Goal: Task Accomplishment & Management: Use online tool/utility

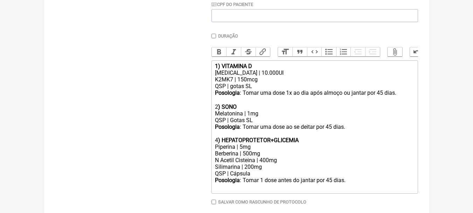
scroll to position [209, 0]
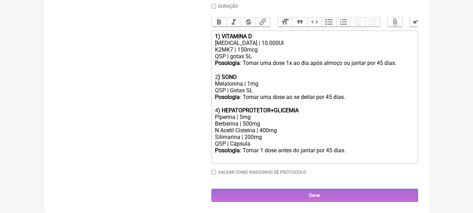
click at [360, 151] on div "Posologia : Tomar 1 dose antes do jantar por 45 dias. ㅤ" at bounding box center [314, 154] width 199 height 14
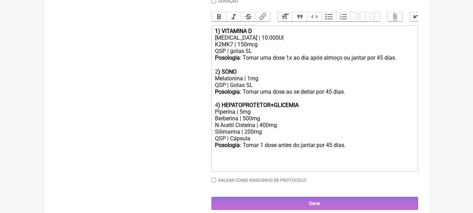
paste trix-editor "4<strong>) DIURÉTICO</strong></div><div>Chá Verde | 150mg</div><div>Espironolac…"
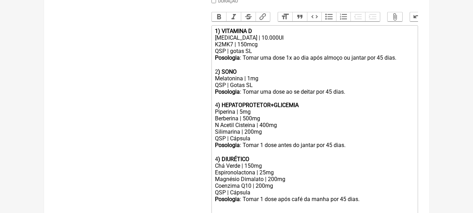
click at [217, 108] on div "4 ) HEPATOPROTETOR+GLICEMIA" at bounding box center [314, 105] width 199 height 7
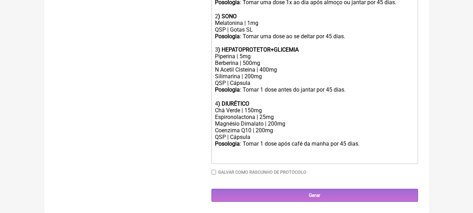
scroll to position [269, 0]
click at [291, 105] on div "Posologia : Tomar 1 dose antes do jantar por 45 dias. ㅤ 4 ) DIURÉTICO" at bounding box center [314, 96] width 199 height 21
click at [283, 119] on div "Espironolactona | 25mg Magnésio Dimalato | 200mg Coenzima Q10 | 200mg" at bounding box center [314, 123] width 199 height 20
click at [322, 124] on div "Espironolactona | 25mg Magnésio Dimalato | 200mg Coenzima Q10 | 200mg" at bounding box center [314, 123] width 199 height 20
click at [276, 109] on div "Chá Verde | 150mg" at bounding box center [314, 110] width 199 height 7
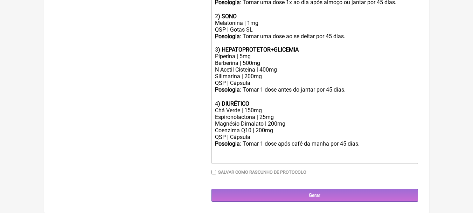
click at [308, 125] on div "Espironolactona | 25mg Magnésio Dimalato | 200mg Coenzima Q10 | 200mg" at bounding box center [314, 123] width 199 height 20
drag, startPoint x: 295, startPoint y: 125, endPoint x: 173, endPoint y: 123, distance: 121.9
click at [173, 123] on form "Buscar Protocolos Formulas Suplementos / Cosméticos Paciente Núbia Da Silva San…" at bounding box center [236, 11] width 363 height 381
drag, startPoint x: 285, startPoint y: 132, endPoint x: 204, endPoint y: 124, distance: 81.3
click at [204, 124] on form "Buscar Protocolos Formulas Suplementos / Cosméticos Paciente Núbia Da Silva San…" at bounding box center [236, 11] width 363 height 381
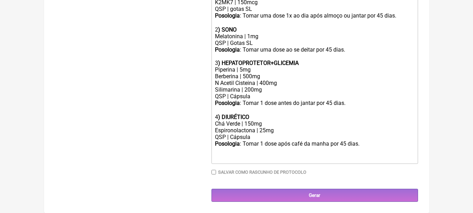
scroll to position [256, 0]
type trix-editor "<div><strong>1) VITAMINA D</strong></div><div>Colecalciferol | 10.000UI</div><d…"
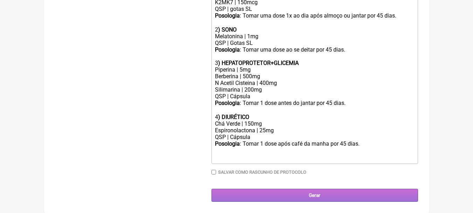
click at [330, 194] on input "Gerar" at bounding box center [315, 194] width 207 height 13
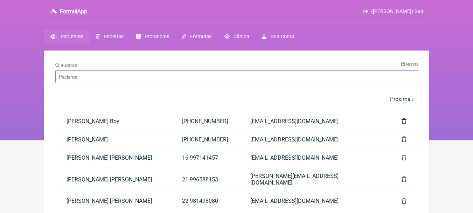
click at [193, 71] on input "Buscar" at bounding box center [236, 76] width 363 height 13
type input "núbia"
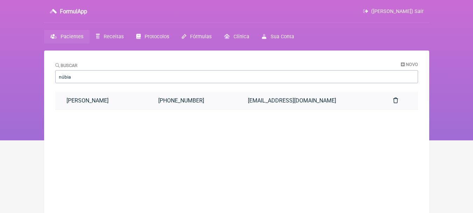
click at [147, 97] on link "[PERSON_NAME]" at bounding box center [101, 100] width 92 height 18
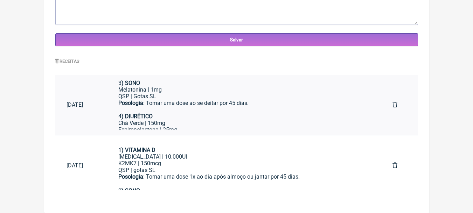
scroll to position [175, 0]
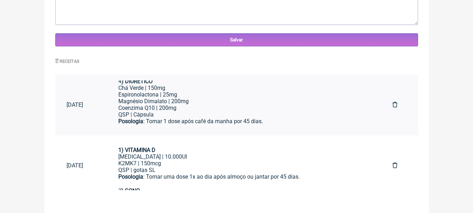
click at [222, 100] on div "Espironolactona | 25mg Magnésio Dimalato | 200mg Coenzima Q10 | 200mg" at bounding box center [244, 101] width 252 height 20
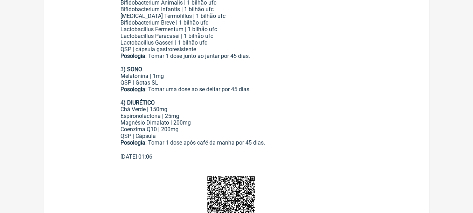
scroll to position [245, 0]
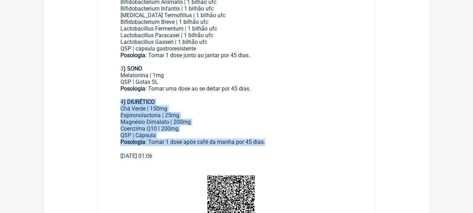
drag, startPoint x: 120, startPoint y: 100, endPoint x: 292, endPoint y: 140, distance: 176.0
click at [292, 140] on div "1) VITAMINA D Colecalciferol | 10.000UI K2MK7 | 150mcg QSP | gotas SL Posologia…" at bounding box center [236, 41] width 233 height 221
copy div "4 ) DIURÉTICO Chá Verde | 150mg Espironolactona | 25mg Magnésio Dimalato | 200m…"
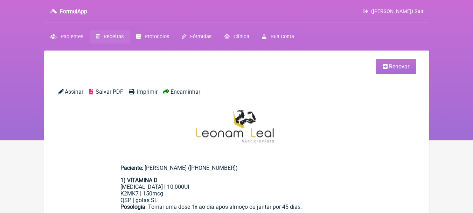
click at [103, 89] on span "Salvar PDF" at bounding box center [110, 91] width 28 height 7
click at [277, 63] on li "Renovar" at bounding box center [235, 66] width 361 height 15
